Goal: Task Accomplishment & Management: Manage account settings

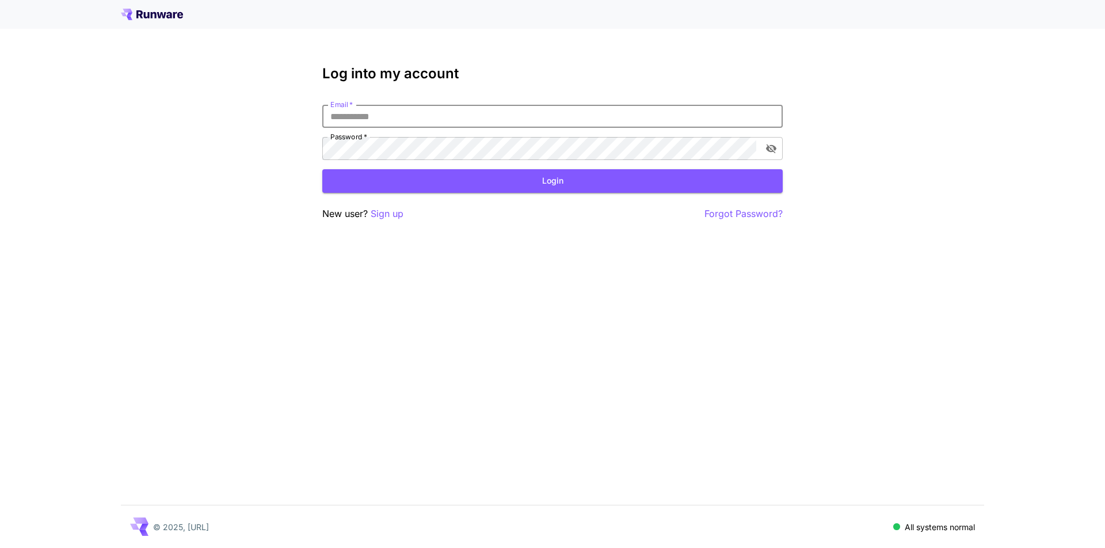
type input "**********"
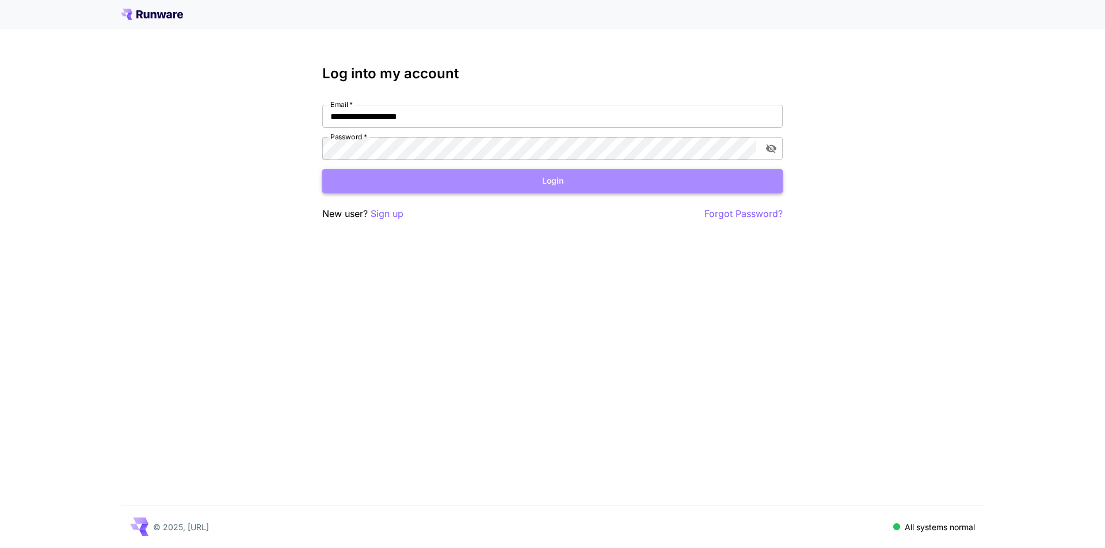
click at [509, 188] on button "Login" at bounding box center [552, 181] width 460 height 24
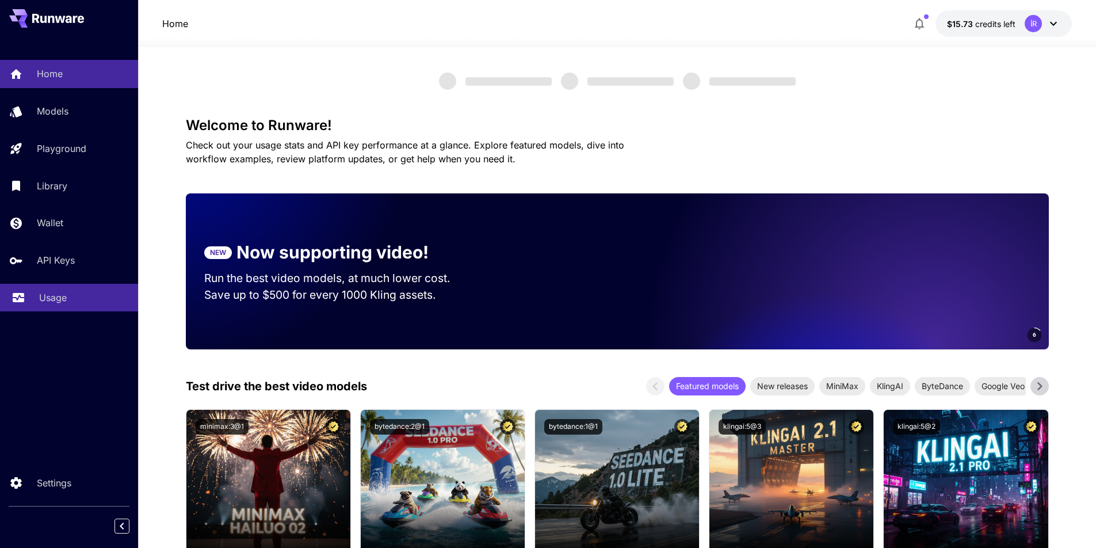
click at [75, 300] on div "Usage" at bounding box center [84, 298] width 90 height 14
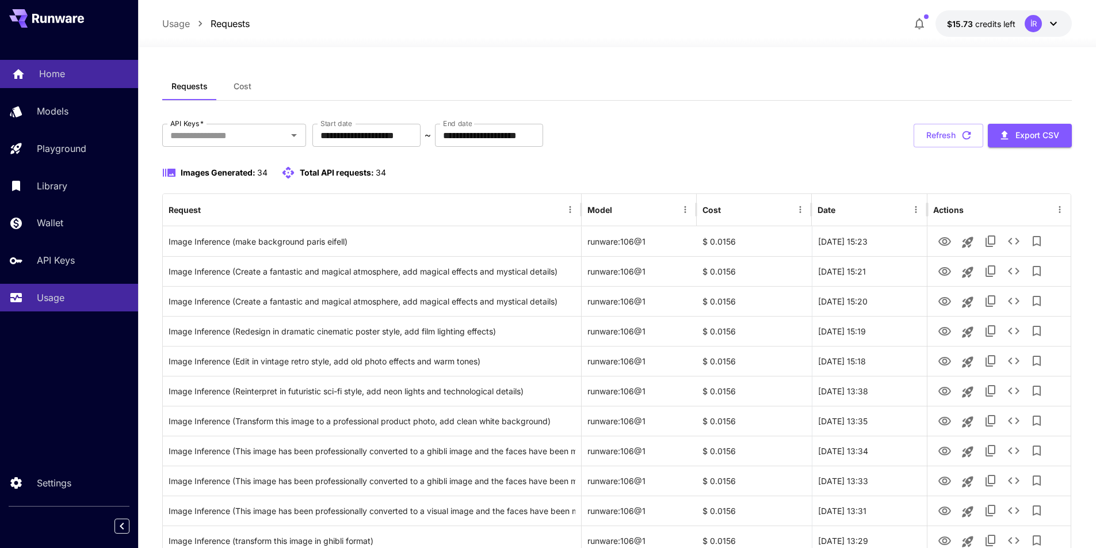
click at [40, 78] on p "Home" at bounding box center [52, 74] width 26 height 14
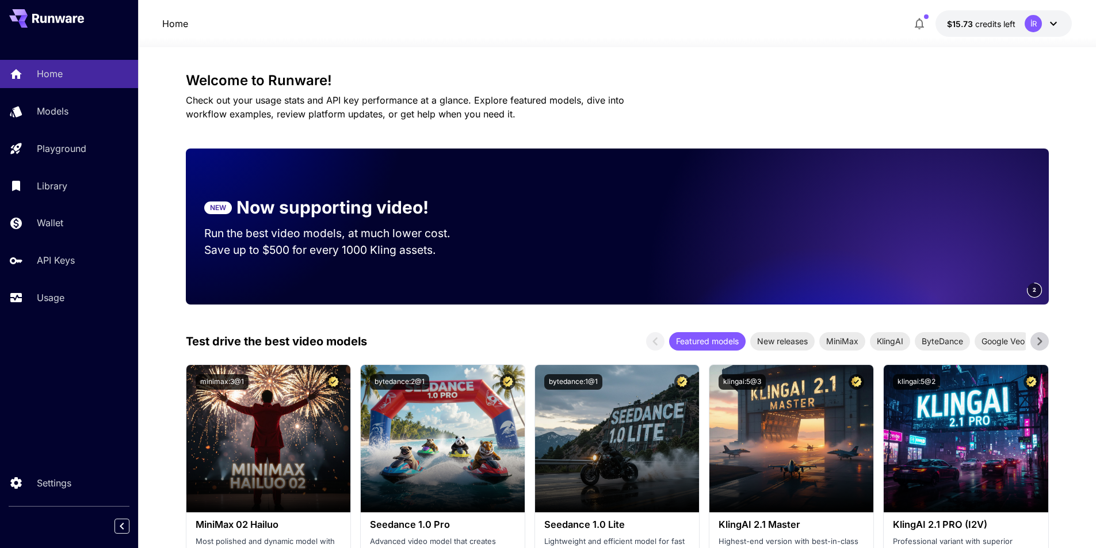
click at [522, 92] on div "Welcome to Runware! Check out your usage stats and API key performance at a gla…" at bounding box center [617, 97] width 863 height 48
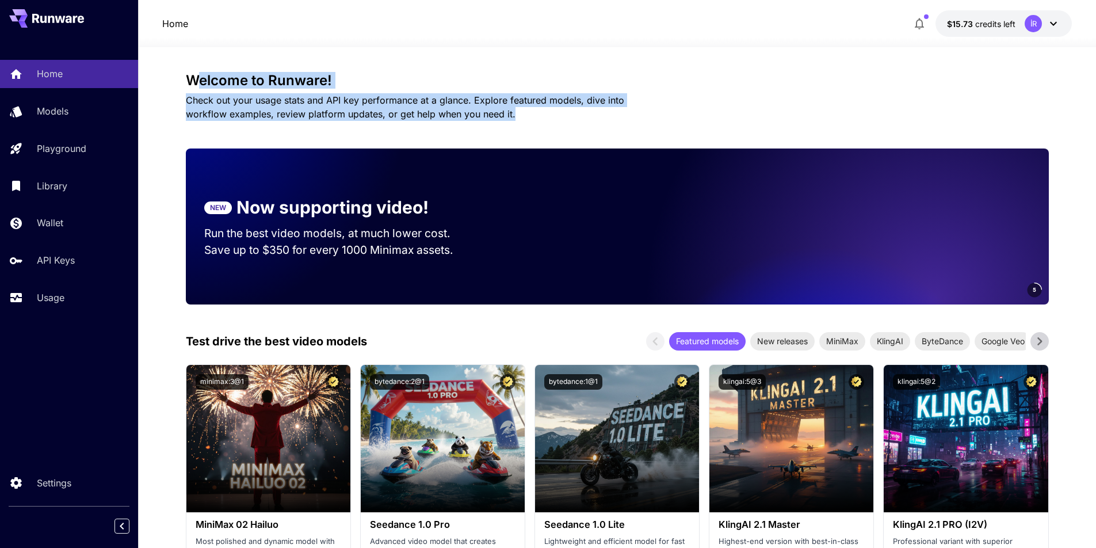
drag, startPoint x: 457, startPoint y: 106, endPoint x: 186, endPoint y: 78, distance: 272.5
click at [199, 80] on div "Welcome to Runware! Check out your usage stats and API key performance at a gla…" at bounding box center [617, 97] width 863 height 48
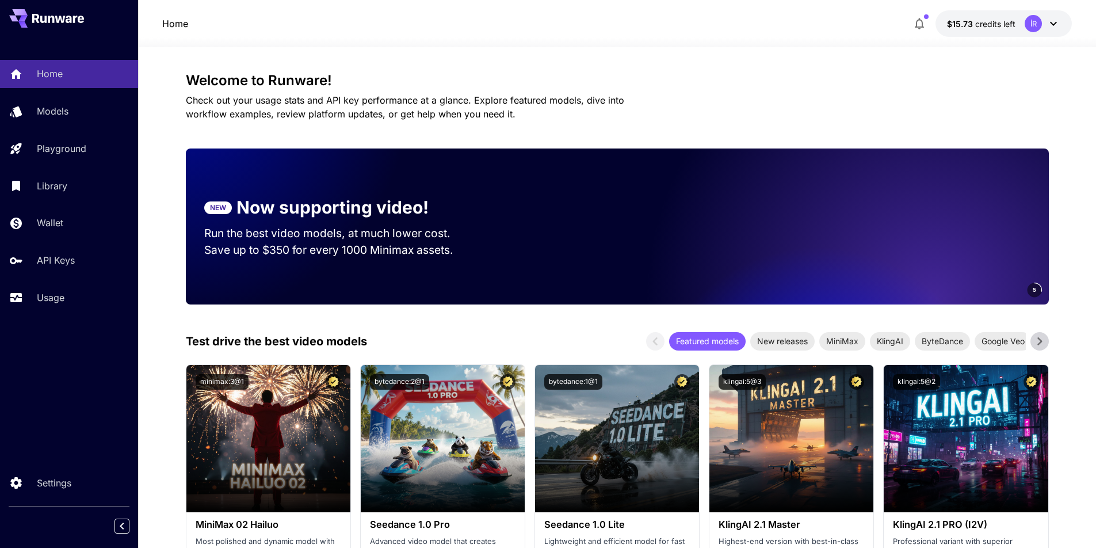
click at [186, 78] on h3 "Welcome to Runware!" at bounding box center [617, 81] width 863 height 16
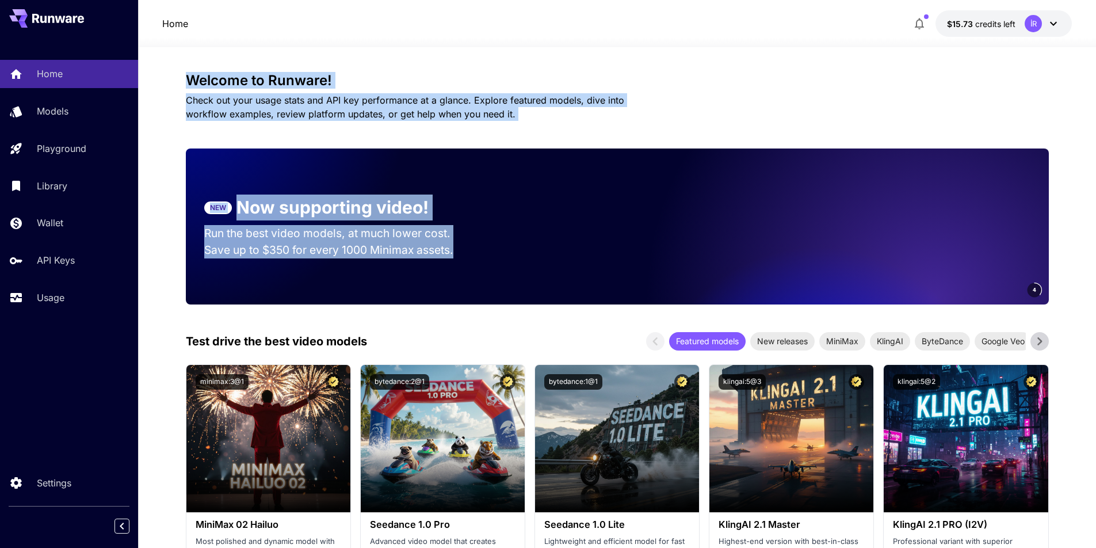
drag, startPoint x: 418, startPoint y: 99, endPoint x: 539, endPoint y: 124, distance: 123.5
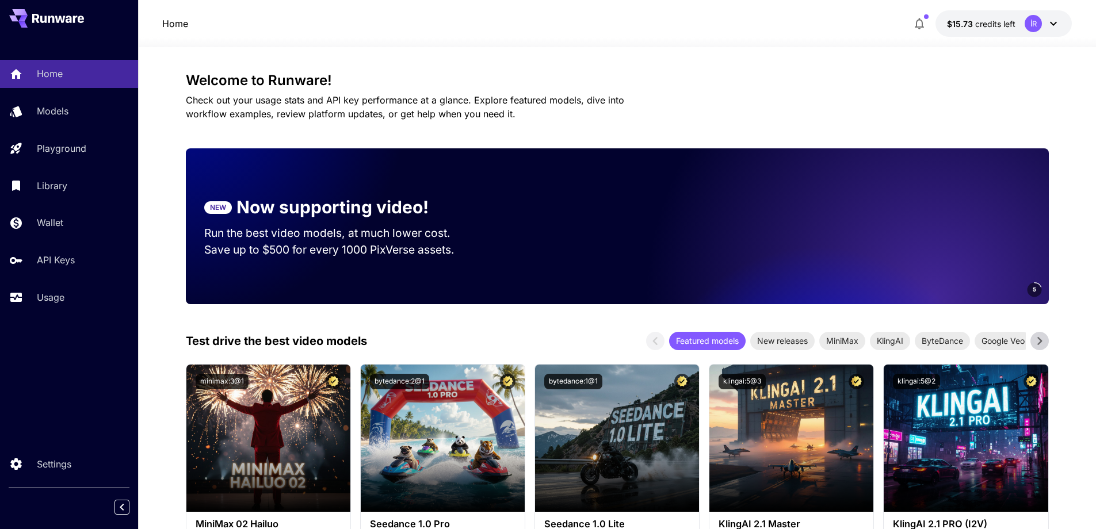
drag, startPoint x: 734, startPoint y: 79, endPoint x: 749, endPoint y: 89, distance: 18.1
click at [736, 79] on h3 "Welcome to Runware!" at bounding box center [617, 81] width 863 height 16
drag, startPoint x: 626, startPoint y: 67, endPoint x: 639, endPoint y: 63, distance: 13.8
